Goal: Task Accomplishment & Management: Use online tool/utility

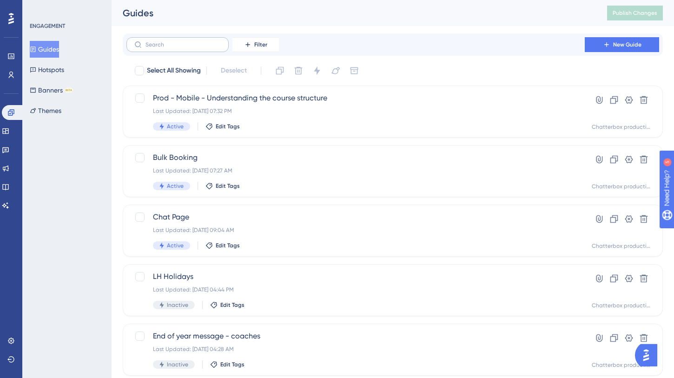
click at [183, 48] on label at bounding box center [177, 44] width 102 height 15
click at [183, 48] on input "text" at bounding box center [182, 44] width 75 height 7
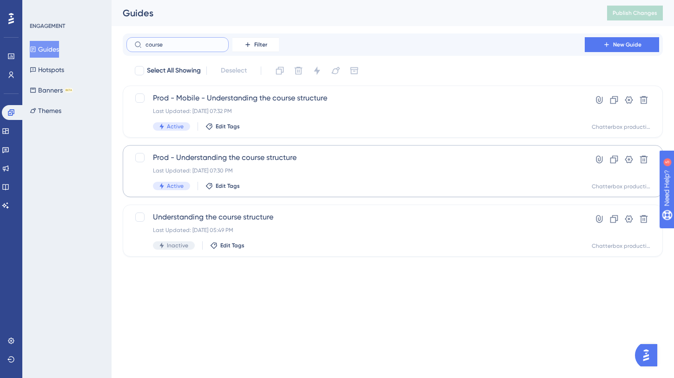
type input "course"
click at [195, 156] on span "Prod - Understanding the course structure" at bounding box center [355, 157] width 405 height 11
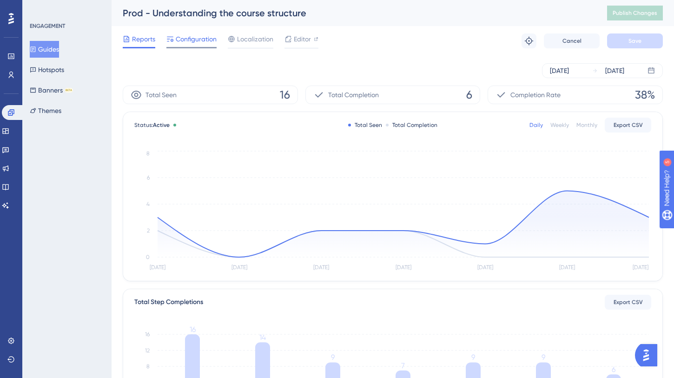
click at [185, 43] on span "Configuration" at bounding box center [196, 38] width 41 height 11
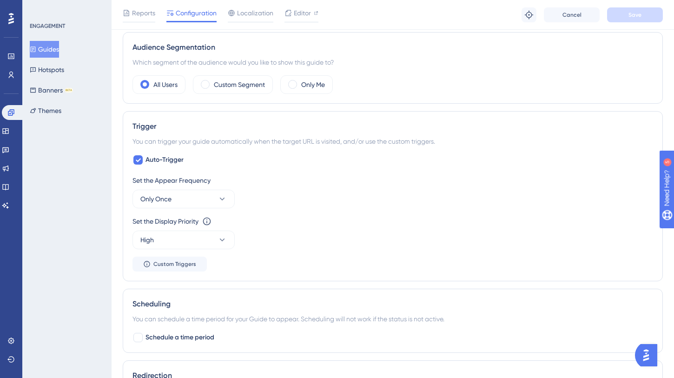
scroll to position [346, 0]
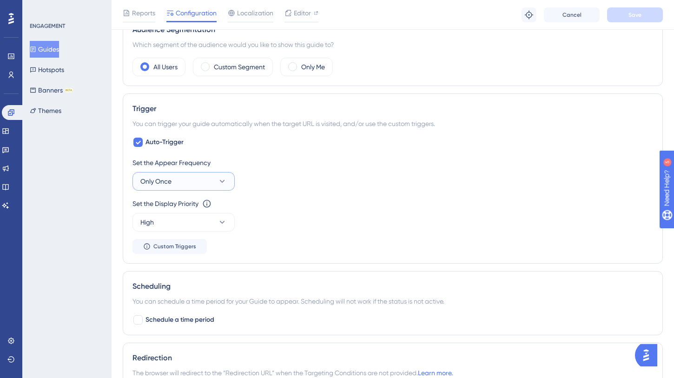
click at [200, 182] on button "Only Once" at bounding box center [183, 181] width 102 height 19
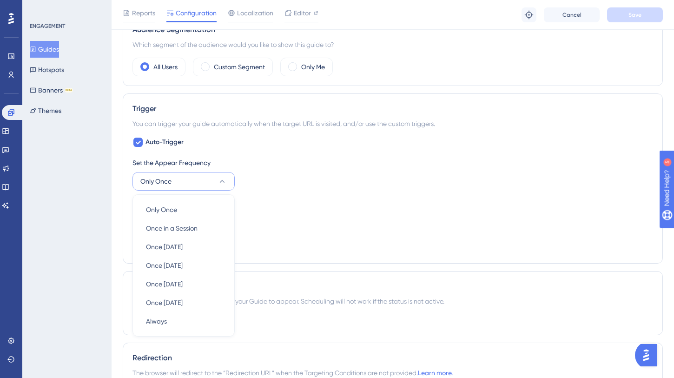
scroll to position [422, 0]
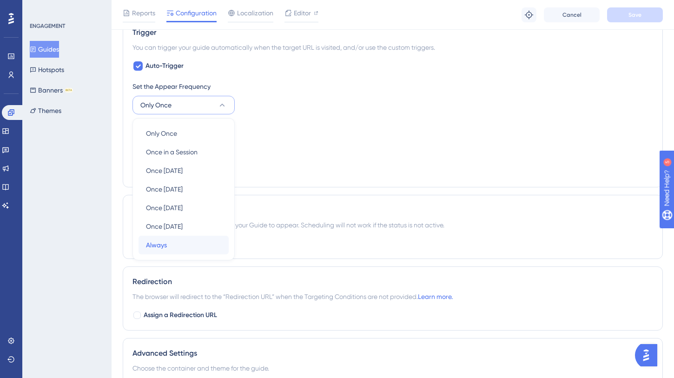
click at [178, 246] on div "Always Always" at bounding box center [183, 245] width 75 height 19
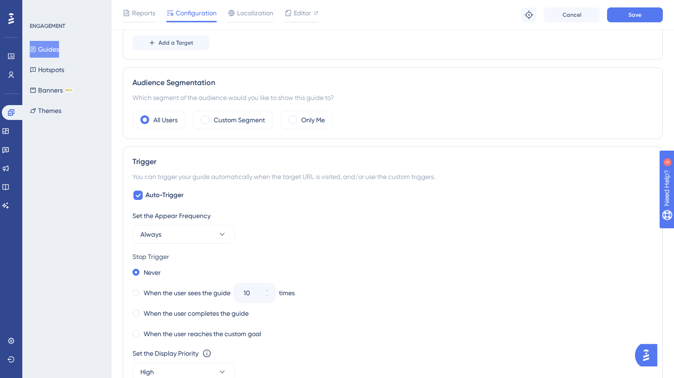
scroll to position [282, 0]
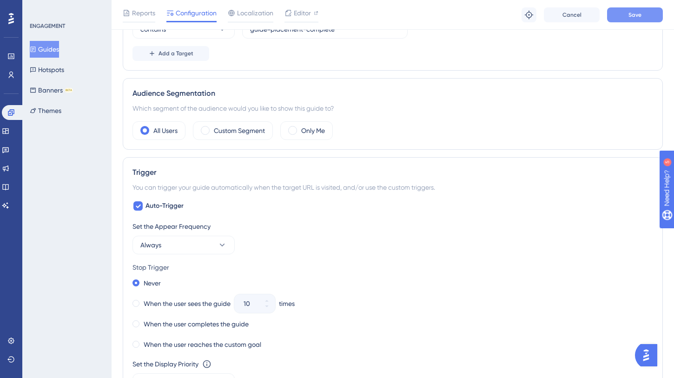
click at [627, 13] on button "Save" at bounding box center [635, 14] width 56 height 15
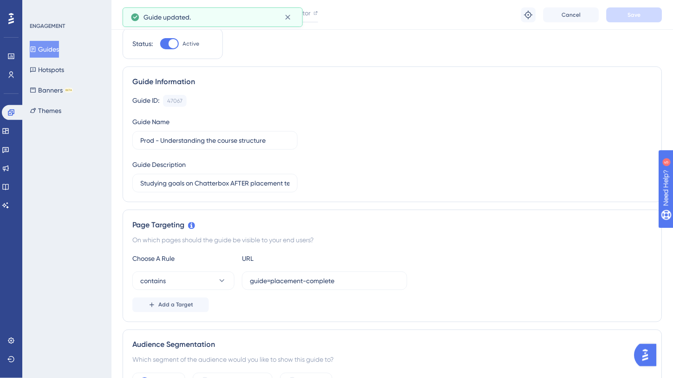
scroll to position [0, 0]
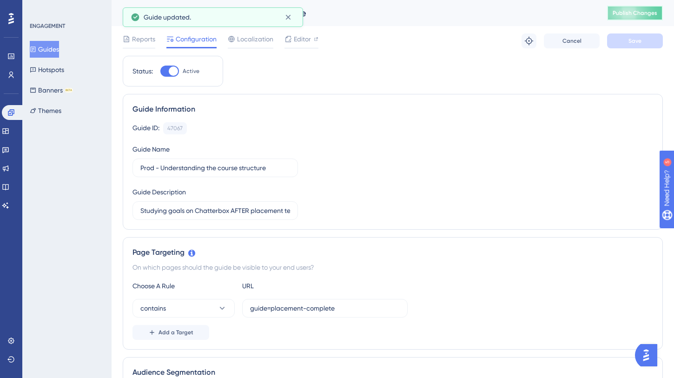
click at [639, 15] on span "Publish Changes" at bounding box center [634, 12] width 45 height 7
